Goal: Task Accomplishment & Management: Use online tool/utility

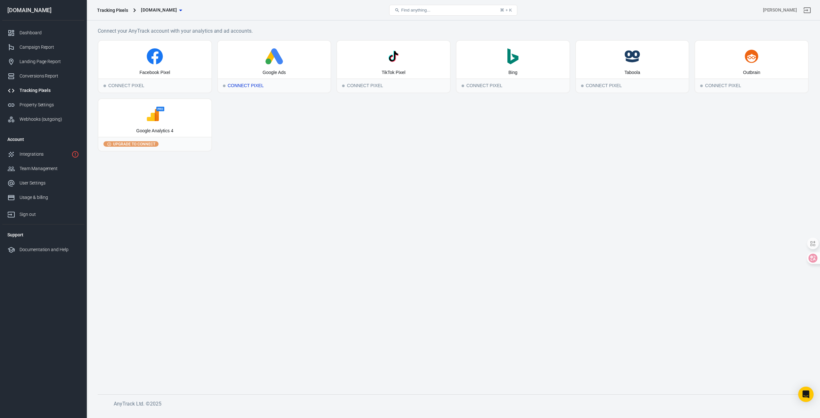
click at [275, 64] on icon at bounding box center [274, 56] width 108 height 16
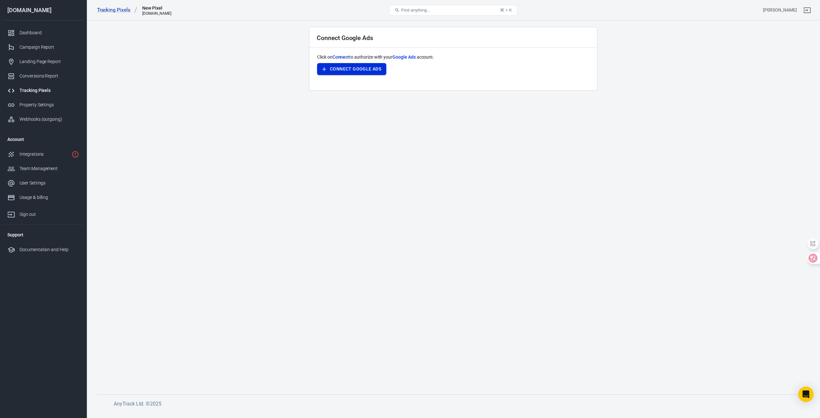
click at [374, 70] on button "Connect Google Ads" at bounding box center [351, 69] width 69 height 12
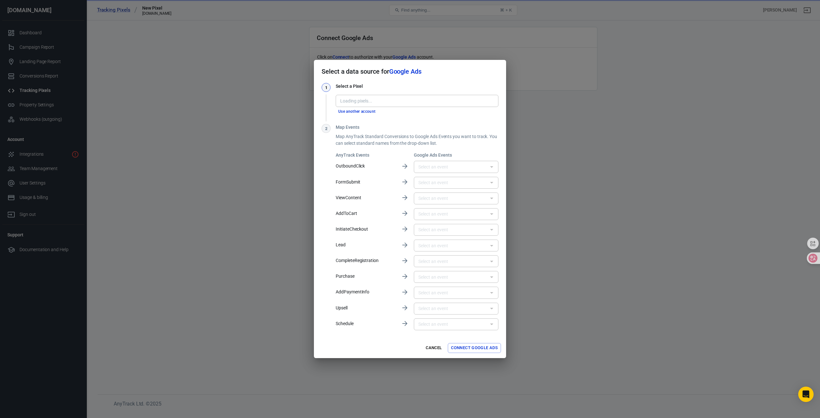
click at [366, 111] on button "Use another account" at bounding box center [357, 111] width 43 height 7
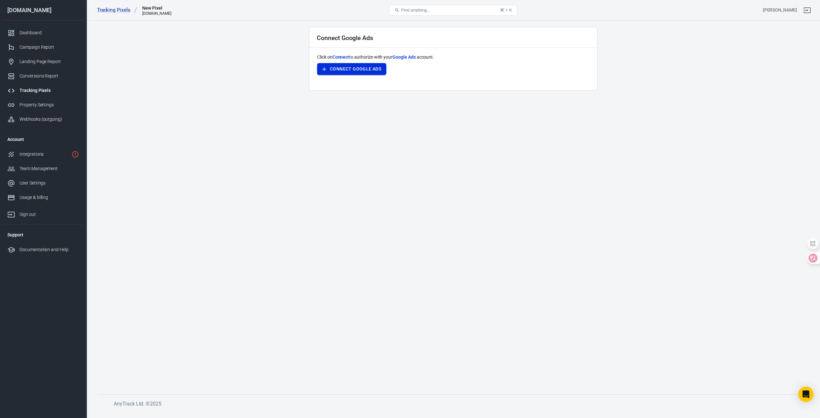
click at [368, 69] on button "Connect Google Ads" at bounding box center [351, 69] width 69 height 12
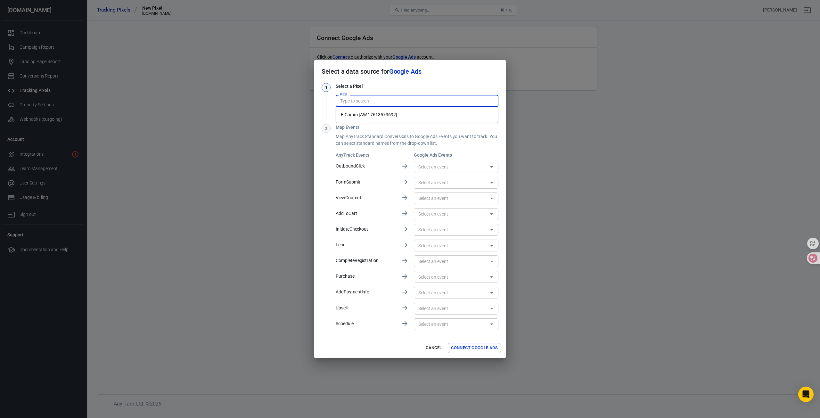
click at [362, 99] on input "Pixel" at bounding box center [417, 101] width 158 height 8
click at [387, 117] on li "E-Comm [AW-17613573692]" at bounding box center [417, 115] width 163 height 11
type input "E-Comm [AW-17613573692]"
click at [350, 100] on input "E-Comm [AW-17613573692]" at bounding box center [417, 101] width 158 height 8
click at [404, 100] on input "E-Comm [AW-17613573692]" at bounding box center [417, 101] width 158 height 8
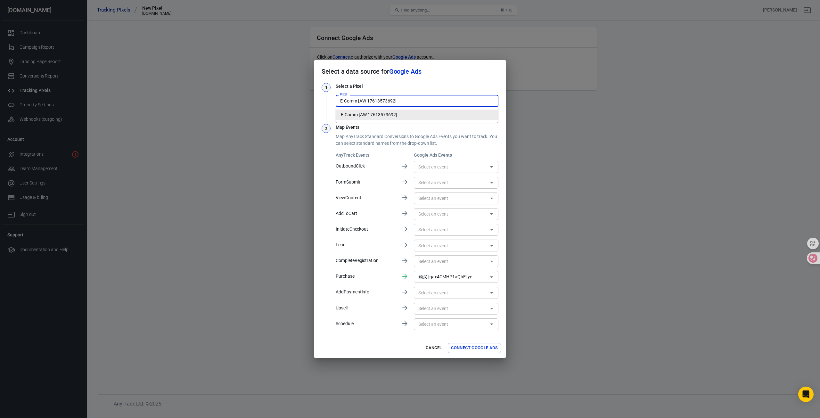
click at [404, 111] on li "E-Comm [AW-17613573692]" at bounding box center [417, 115] width 163 height 11
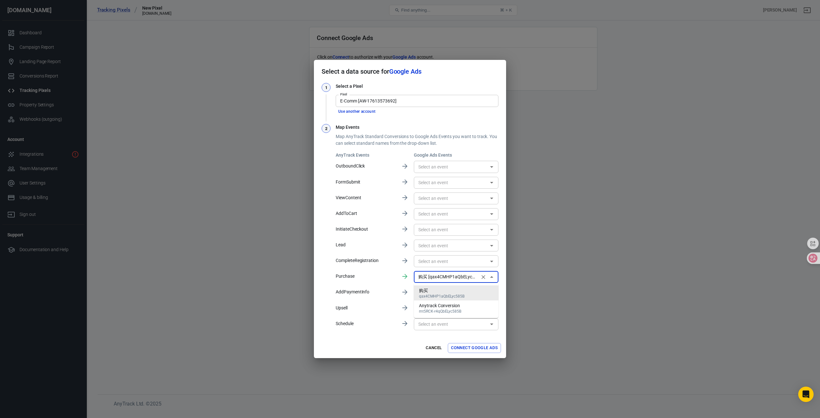
click at [442, 274] on input "购买 [qax4CMHP1aQbELyc585B]" at bounding box center [447, 277] width 62 height 8
click at [464, 307] on li "Anytrack Conversion mt5RCK-r4qQbELyc585B" at bounding box center [456, 307] width 85 height 15
type input "Anytrack Conversion [mt5RCK-r4qQbELyc585B]"
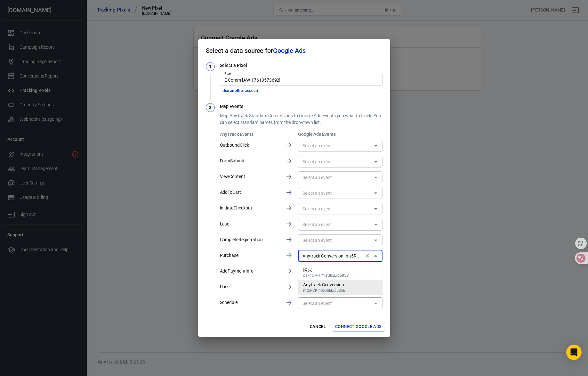
click at [342, 287] on div "Anytrack Conversion" at bounding box center [324, 285] width 42 height 7
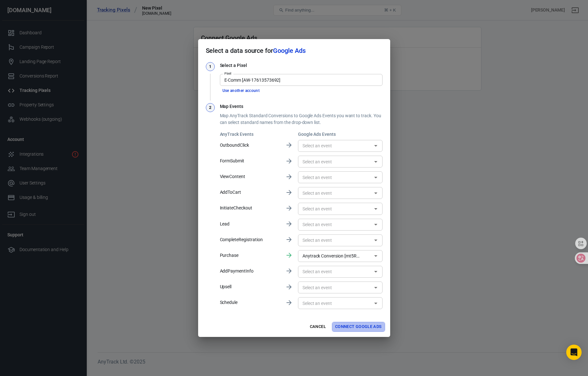
click at [377, 325] on button "Connect Google Ads" at bounding box center [358, 327] width 53 height 10
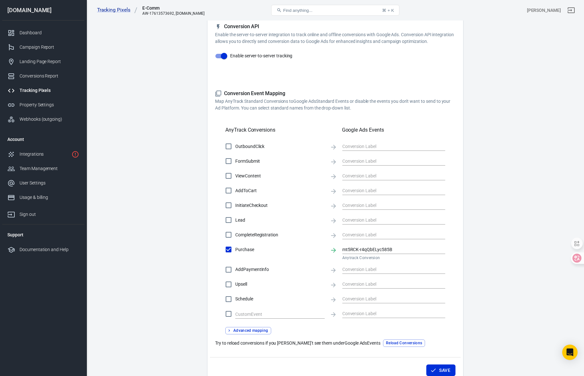
scroll to position [152, 0]
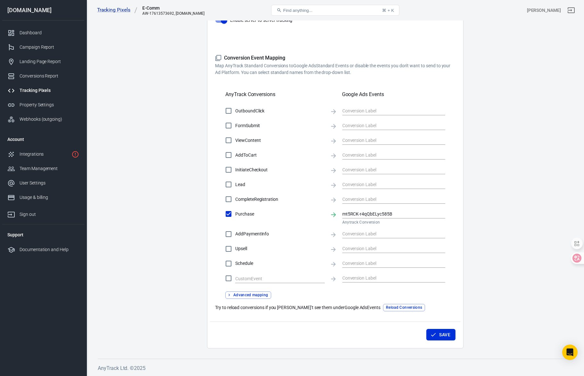
click at [435, 334] on icon "button" at bounding box center [433, 335] width 6 height 6
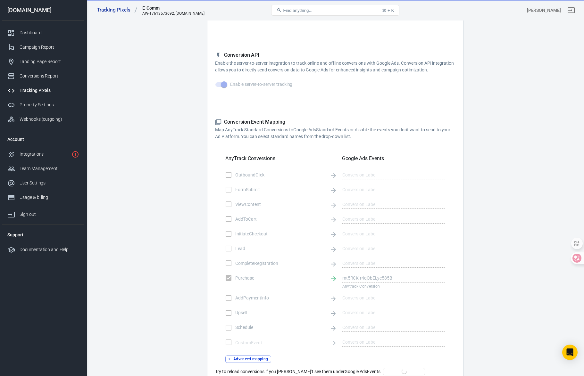
scroll to position [0, 0]
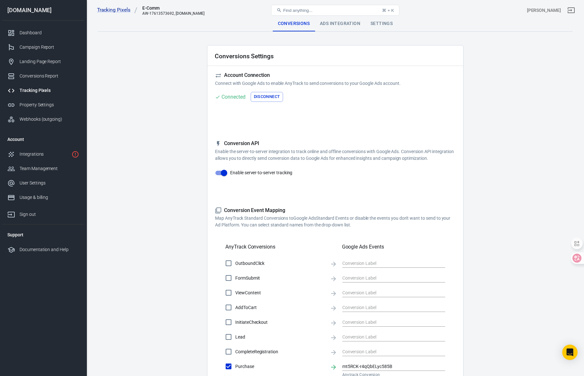
click at [338, 23] on div "Ads Integration" at bounding box center [340, 23] width 51 height 15
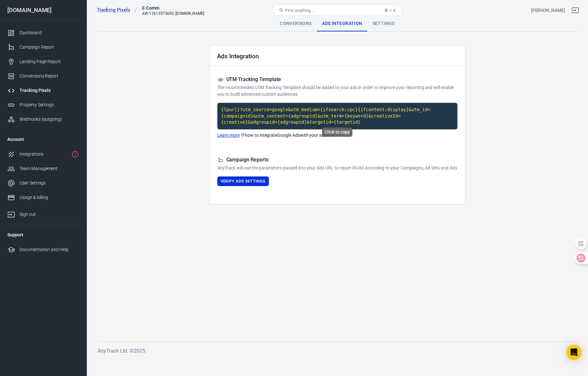
click at [404, 113] on code "{lpurl}?utm_source=google&utm_medium={ifsearch:cpc}{ifcontent:display}&utm_id={…" at bounding box center [337, 116] width 240 height 27
click at [387, 22] on div "Settings" at bounding box center [384, 23] width 32 height 15
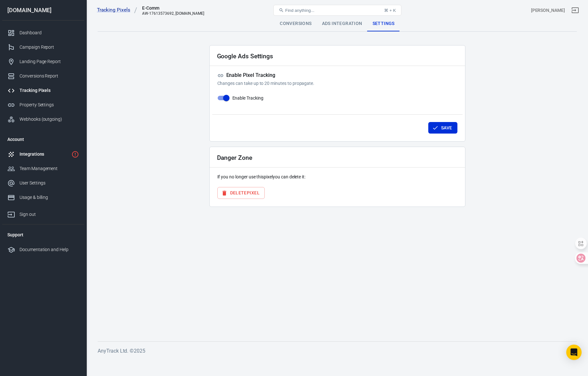
click at [43, 155] on div "Integrations" at bounding box center [44, 154] width 49 height 7
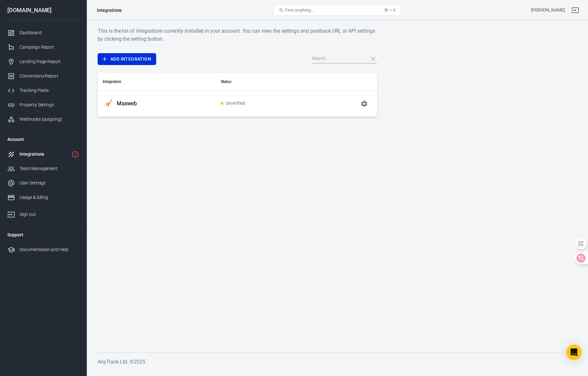
click at [364, 104] on icon "button" at bounding box center [365, 104] width 8 height 8
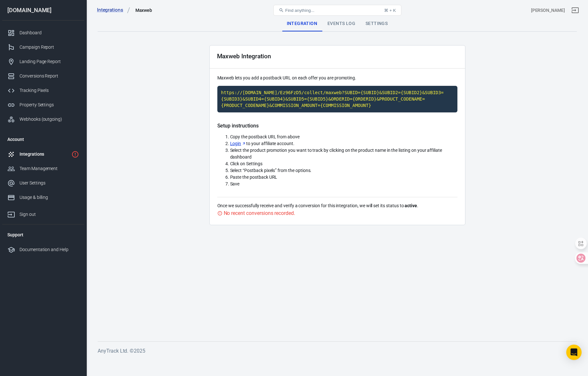
click at [358, 140] on li "Copy the postback URL from above" at bounding box center [343, 137] width 227 height 7
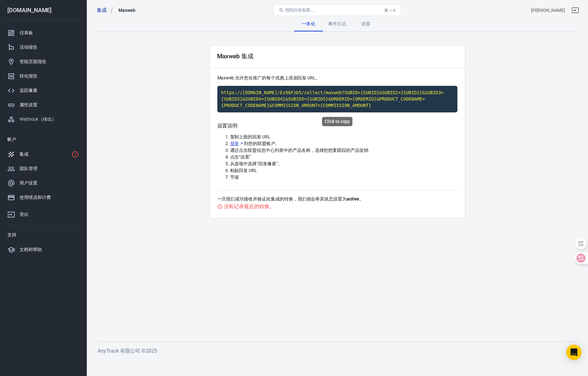
click at [313, 98] on code "https://[DOMAIN_NAME]/Ez96FzD5/collect/maxweb?SUBID={SUBID}&SUBID2={SUBID2}&SUB…" at bounding box center [337, 99] width 240 height 27
drag, startPoint x: 437, startPoint y: 183, endPoint x: 431, endPoint y: 172, distance: 12.5
click at [437, 183] on div "设置说明 复制上面的回发 URL 登录 到您的联盟账户。 通过点击联盟信息中心列表中的产品名称，选择您想要跟踪的产品促销 点击“设置” 从选项中选择“回发像素…" at bounding box center [337, 157] width 240 height 68
click at [338, 23] on font "事件日志" at bounding box center [337, 23] width 19 height 5
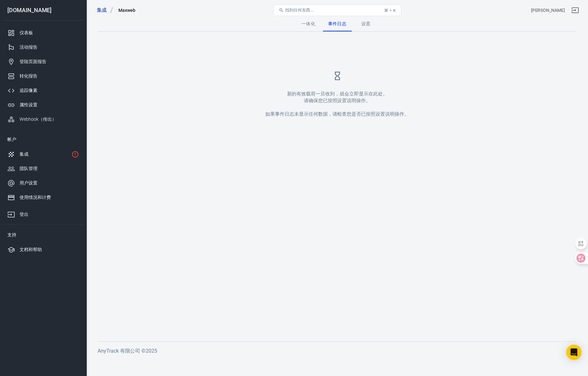
click at [311, 24] on font "一体化" at bounding box center [309, 23] width 14 height 5
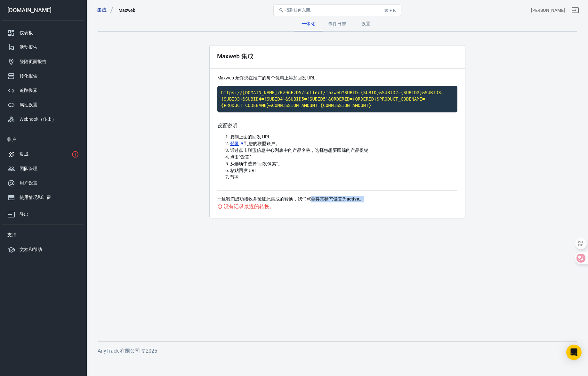
drag, startPoint x: 329, startPoint y: 195, endPoint x: 382, endPoint y: 197, distance: 53.9
click at [378, 196] on div "一旦我们成功接收并验证此集成的转换，我们就会将其状态设置为 active 。 没有记录最近的转换。" at bounding box center [337, 200] width 240 height 20
click at [384, 198] on p "一旦我们成功接收并验证此集成的转换，我们就会将其状态设置为 active 。" at bounding box center [337, 199] width 240 height 7
click at [432, 152] on li "通过点击联盟信息中心列表中的产品名称，选择您想要跟踪的产品促销" at bounding box center [343, 150] width 227 height 7
click at [382, 100] on code "https://[DOMAIN_NAME]/Ez96FzD5/collect/maxweb?SUBID={SUBID}&SUBID2={SUBID2}&SUB…" at bounding box center [337, 99] width 240 height 27
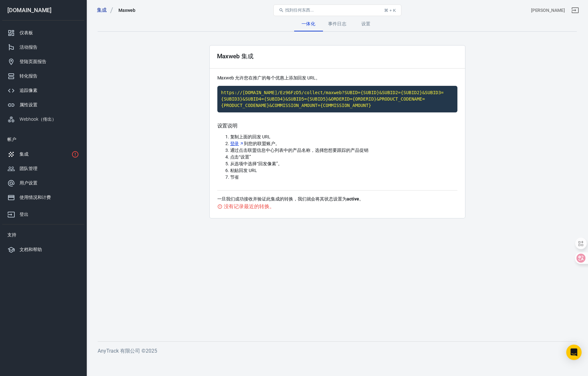
click at [431, 146] on li "登录 到您的联盟账户。" at bounding box center [343, 143] width 227 height 7
drag, startPoint x: 227, startPoint y: 200, endPoint x: 297, endPoint y: 201, distance: 69.8
click at [279, 201] on font "一旦我们成功接收并验证此集成的转换，我们就会将其状态设置为" at bounding box center [282, 198] width 130 height 5
drag, startPoint x: 302, startPoint y: 201, endPoint x: 367, endPoint y: 201, distance: 65.0
click at [367, 201] on p "一旦我们成功接收并验证此集成的转换，我们就会将其状态设置为 active 。" at bounding box center [337, 199] width 240 height 7
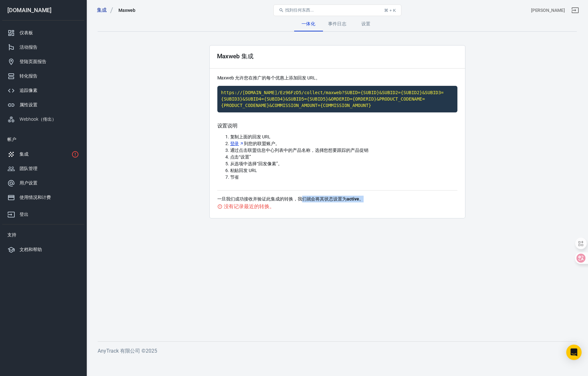
click at [367, 201] on p "一旦我们成功接收并验证此集成的转换，我们就会将其状态设置为 active 。" at bounding box center [337, 199] width 240 height 7
drag, startPoint x: 361, startPoint y: 200, endPoint x: 269, endPoint y: 200, distance: 92.3
click at [269, 200] on font "一旦我们成功接收并验证此集成的转换，我们就会将其状态设置为 active 。" at bounding box center [290, 198] width 146 height 5
click at [362, 23] on font "设置" at bounding box center [366, 23] width 9 height 5
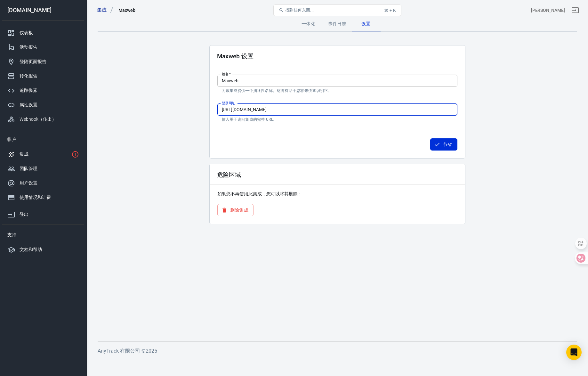
click at [292, 112] on input "[URL][DOMAIN_NAME]" at bounding box center [337, 110] width 240 height 12
click at [281, 78] on input "Maxweb" at bounding box center [337, 81] width 240 height 12
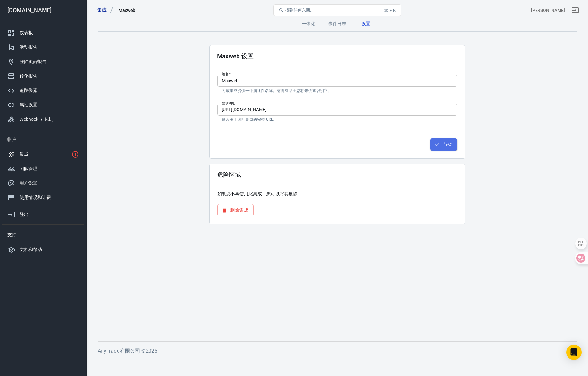
click at [442, 145] on button "节省" at bounding box center [444, 144] width 27 height 12
click at [334, 27] on font "事件日志" at bounding box center [337, 24] width 19 height 6
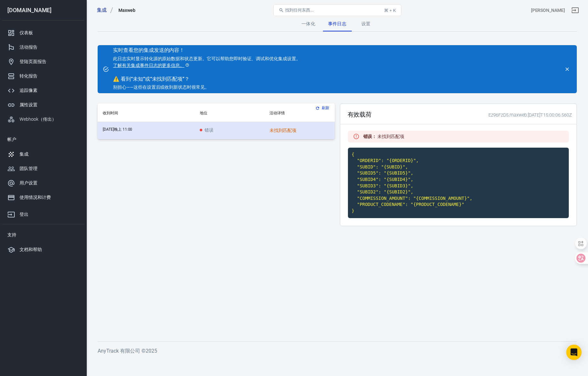
click at [205, 129] on font "错误" at bounding box center [209, 129] width 9 height 5
drag, startPoint x: 387, startPoint y: 135, endPoint x: 415, endPoint y: 148, distance: 31.3
click at [417, 136] on div "错误 ： 未找到匹配项" at bounding box center [458, 137] width 221 height 12
click at [405, 160] on code "{ "ORDERID": "{ORDERID}", "SUBID": "{SUBID}", "SUBID5": "{SUBID5}", "SUBID4": "…" at bounding box center [458, 183] width 221 height 70
click at [361, 138] on div "错误 ： 未找到匹配项" at bounding box center [458, 137] width 221 height 12
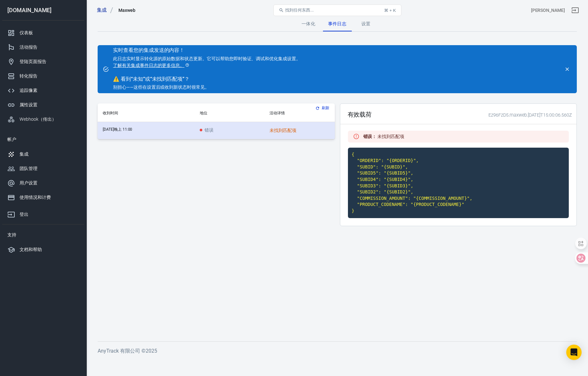
click at [247, 124] on td "错误" at bounding box center [230, 130] width 70 height 17
click at [224, 133] on td "错误" at bounding box center [230, 130] width 70 height 17
click at [326, 107] on font "刷新" at bounding box center [326, 108] width 8 height 4
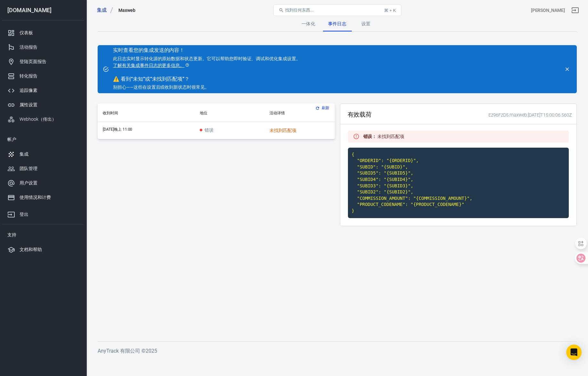
click at [248, 127] on td "错误" at bounding box center [230, 130] width 70 height 17
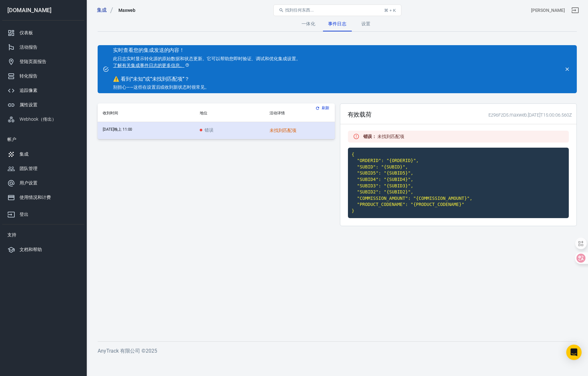
click at [241, 131] on td "错误" at bounding box center [230, 130] width 70 height 17
click at [210, 131] on font "错误" at bounding box center [209, 129] width 9 height 5
click at [161, 86] on font "别担心——这些在设置后或收到新状态时很常见。" at bounding box center [161, 87] width 96 height 5
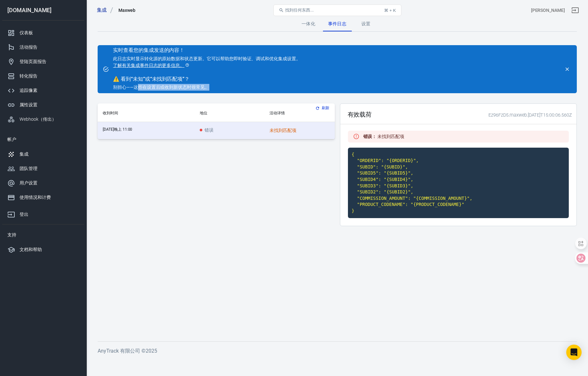
drag, startPoint x: 136, startPoint y: 87, endPoint x: 215, endPoint y: 91, distance: 79.2
click at [215, 91] on div "实时查看您的集成发送的内容！ 此日志实时显示转化源的原始数据和状态更新。它可以帮助您即时验证、调试和优化集成设置。 了解有关集成事件日志的更多信息。 ⚠️ 看…" at bounding box center [338, 69] width 480 height 48
click at [215, 91] on p "别担心——这些在设置后或收到新状态时很常见。" at bounding box center [207, 87] width 188 height 7
click at [146, 66] on font "了解有关集成事件日志的更多信息。" at bounding box center [148, 65] width 71 height 5
click at [314, 23] on font "一体化" at bounding box center [309, 23] width 14 height 5
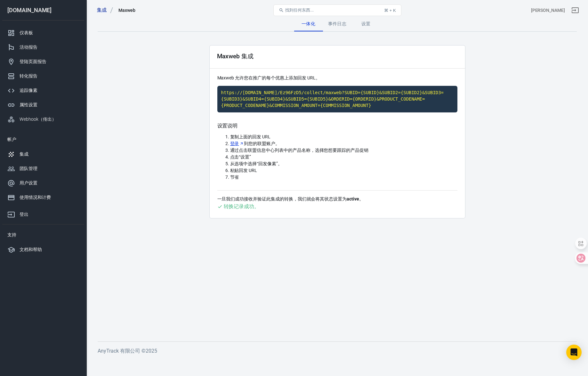
click at [232, 143] on font "登录" at bounding box center [234, 143] width 9 height 5
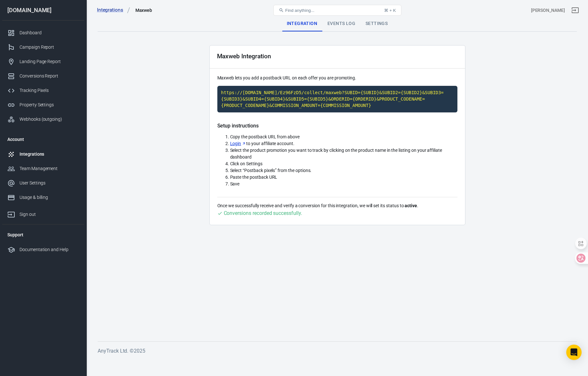
click at [251, 213] on div "Conversions recorded successfully." at bounding box center [263, 213] width 78 height 8
click at [340, 21] on div "Events Log" at bounding box center [342, 23] width 38 height 15
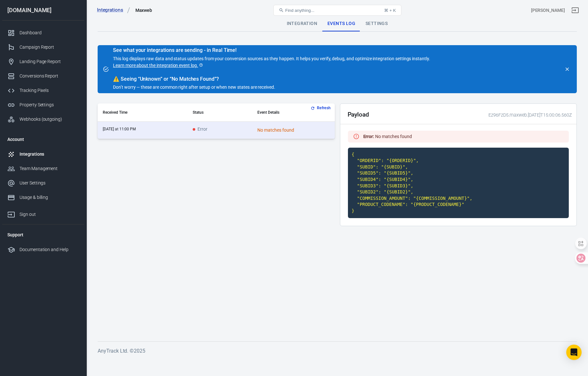
click at [377, 23] on div "Settings" at bounding box center [377, 23] width 32 height 15
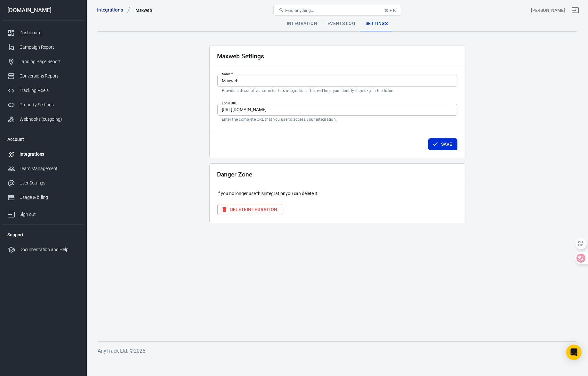
click at [300, 24] on div "Integration" at bounding box center [302, 23] width 41 height 15
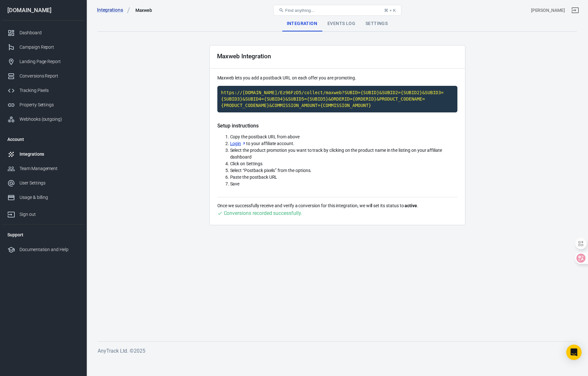
click at [39, 152] on div "Integrations" at bounding box center [50, 154] width 60 height 7
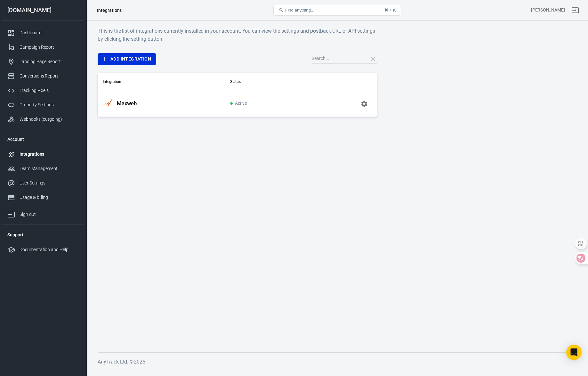
click at [249, 104] on td "Active" at bounding box center [264, 104] width 78 height 26
click at [364, 106] on icon "button" at bounding box center [365, 104] width 8 height 8
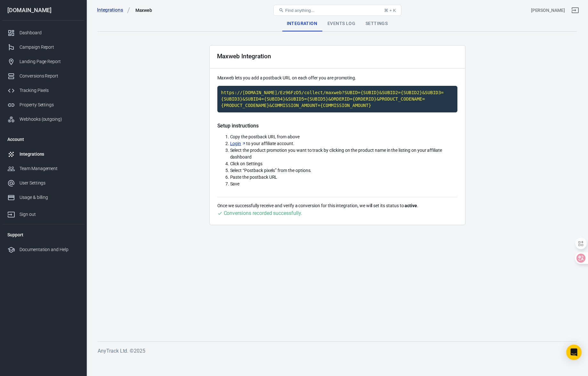
click at [53, 157] on div "Integrations" at bounding box center [50, 154] width 60 height 7
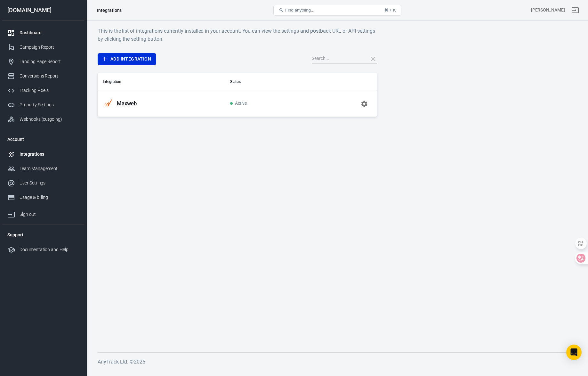
click at [55, 34] on div "Dashboard" at bounding box center [50, 32] width 60 height 7
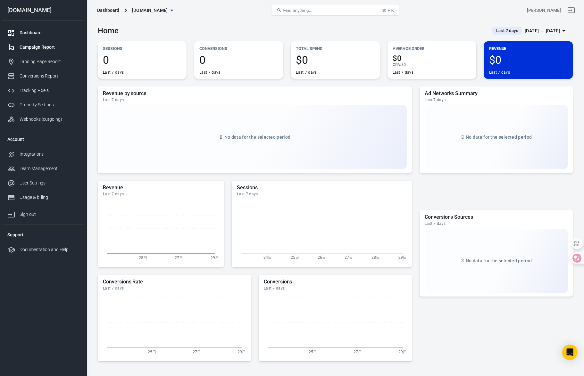
click at [47, 45] on div "Campaign Report" at bounding box center [50, 47] width 60 height 7
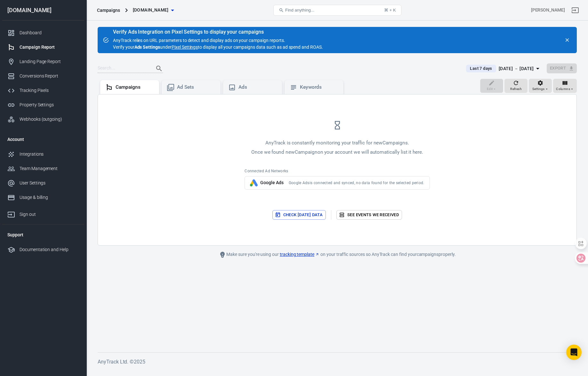
click at [275, 184] on span "Google Ads" at bounding box center [271, 182] width 23 height 7
click at [185, 88] on div "Ad Sets" at bounding box center [196, 87] width 38 height 7
click at [249, 83] on div "Ads" at bounding box center [252, 87] width 59 height 14
click at [303, 186] on div "Google Ads Google Ads is connected and synced, no data found for the selected p…" at bounding box center [337, 182] width 185 height 13
click at [135, 87] on div "Campaigns" at bounding box center [135, 87] width 38 height 7
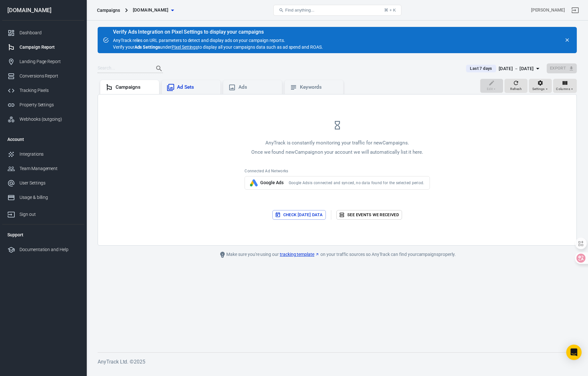
click at [192, 90] on div "Ad Sets" at bounding box center [196, 87] width 38 height 7
click at [302, 184] on span "Google Ads is connected and synced, no data found for the selected period." at bounding box center [357, 182] width 136 height 5
click at [278, 182] on span "Google Ads" at bounding box center [271, 182] width 23 height 7
drag, startPoint x: 278, startPoint y: 182, endPoint x: 282, endPoint y: 140, distance: 42.1
click at [279, 181] on span "Google Ads" at bounding box center [271, 182] width 23 height 7
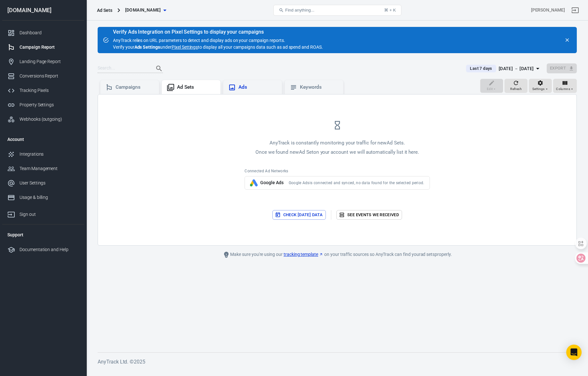
click at [258, 93] on div "Ads" at bounding box center [252, 87] width 59 height 14
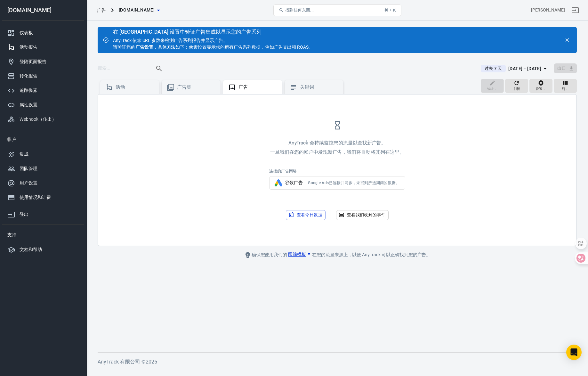
click at [195, 47] on font "像素设置" at bounding box center [198, 47] width 18 height 5
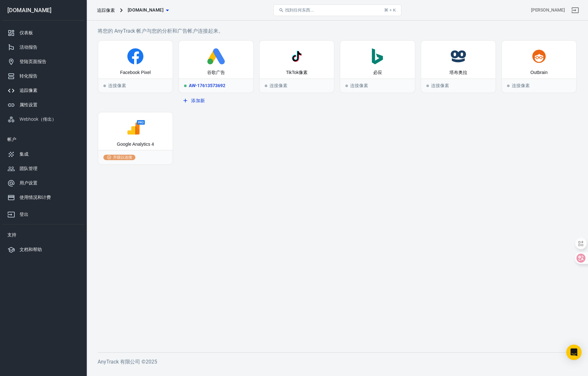
click at [223, 53] on icon at bounding box center [216, 56] width 69 height 16
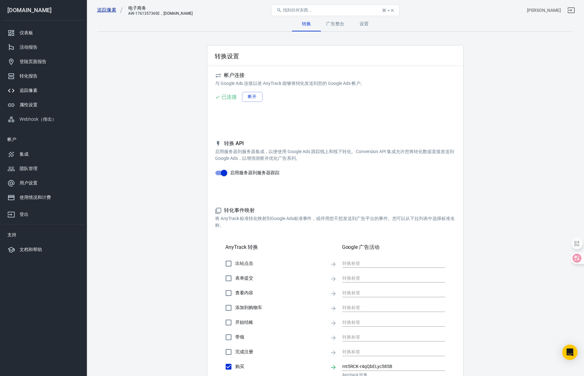
click at [106, 13] on font "追踪像素" at bounding box center [106, 10] width 19 height 6
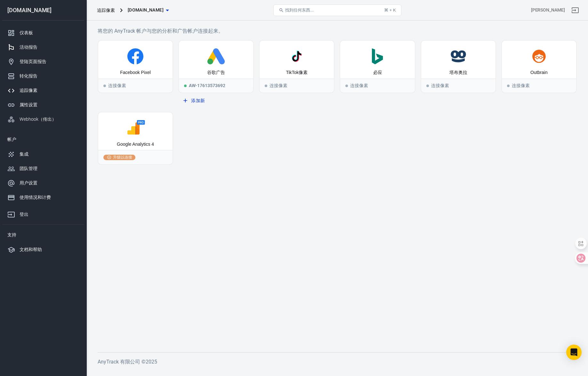
click at [34, 44] on div "活动报告" at bounding box center [50, 47] width 60 height 7
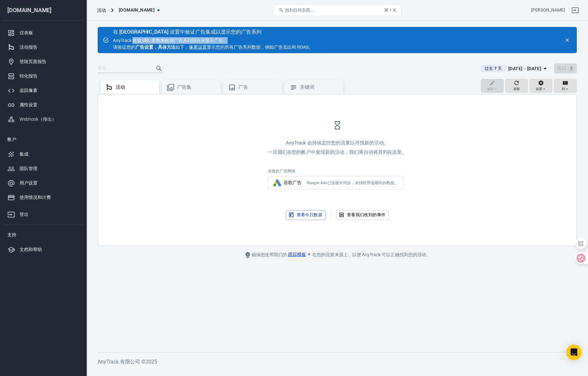
drag, startPoint x: 132, startPoint y: 39, endPoint x: 269, endPoint y: 36, distance: 136.8
click at [269, 36] on div "在 [GEOGRAPHIC_DATA] 设置中验证广告集成以显示您的广告系列 AnyTrack 依靠 URL 参数来检测广告系列报告并显示广告。 请验证您的 …" at bounding box center [213, 39] width 200 height 21
